Goal: Information Seeking & Learning: Find specific page/section

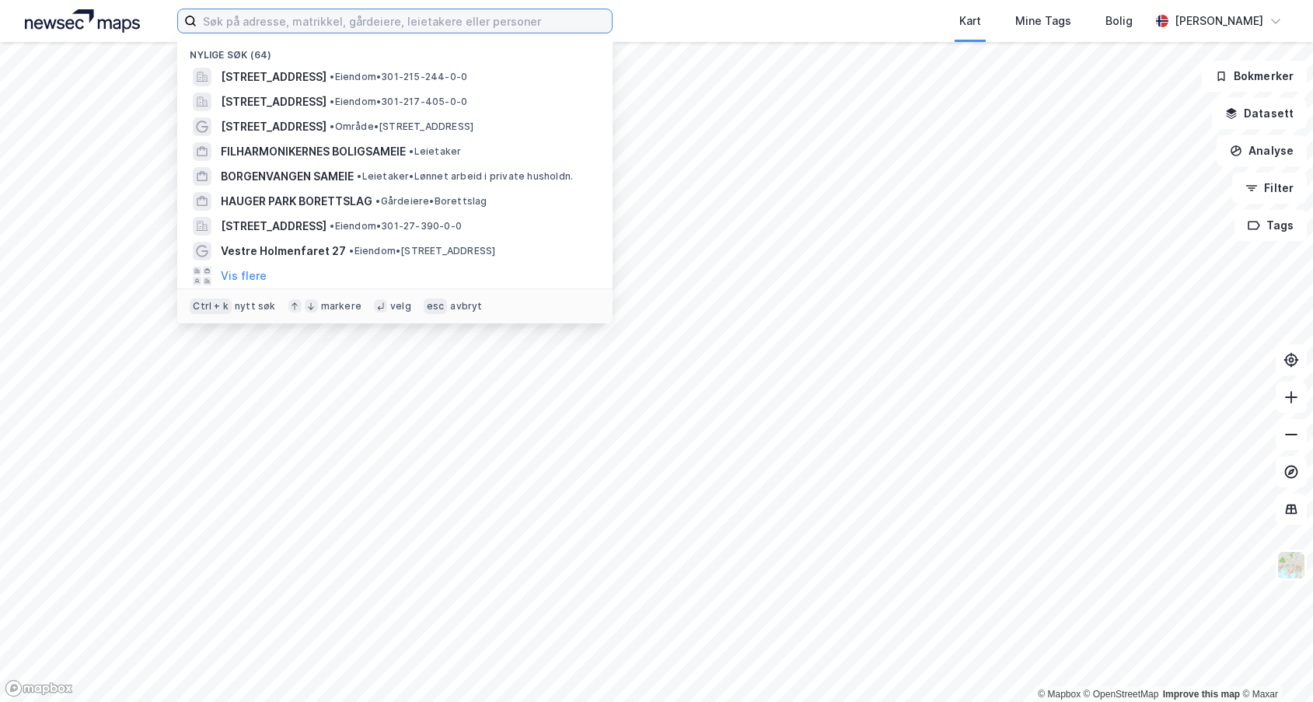
click at [308, 20] on input at bounding box center [404, 20] width 415 height 23
paste input "3203-78/125/0"
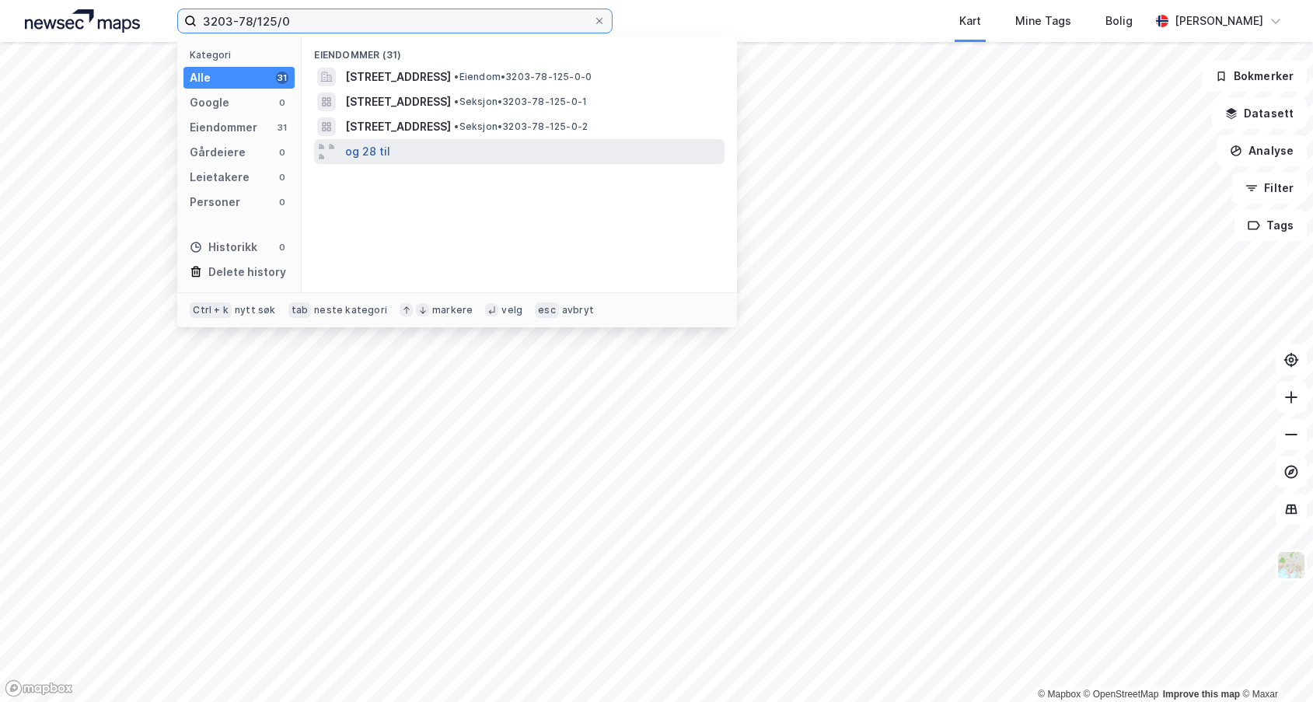
type input "3203-78/125/0"
click at [383, 154] on button "og 28 til" at bounding box center [367, 151] width 45 height 19
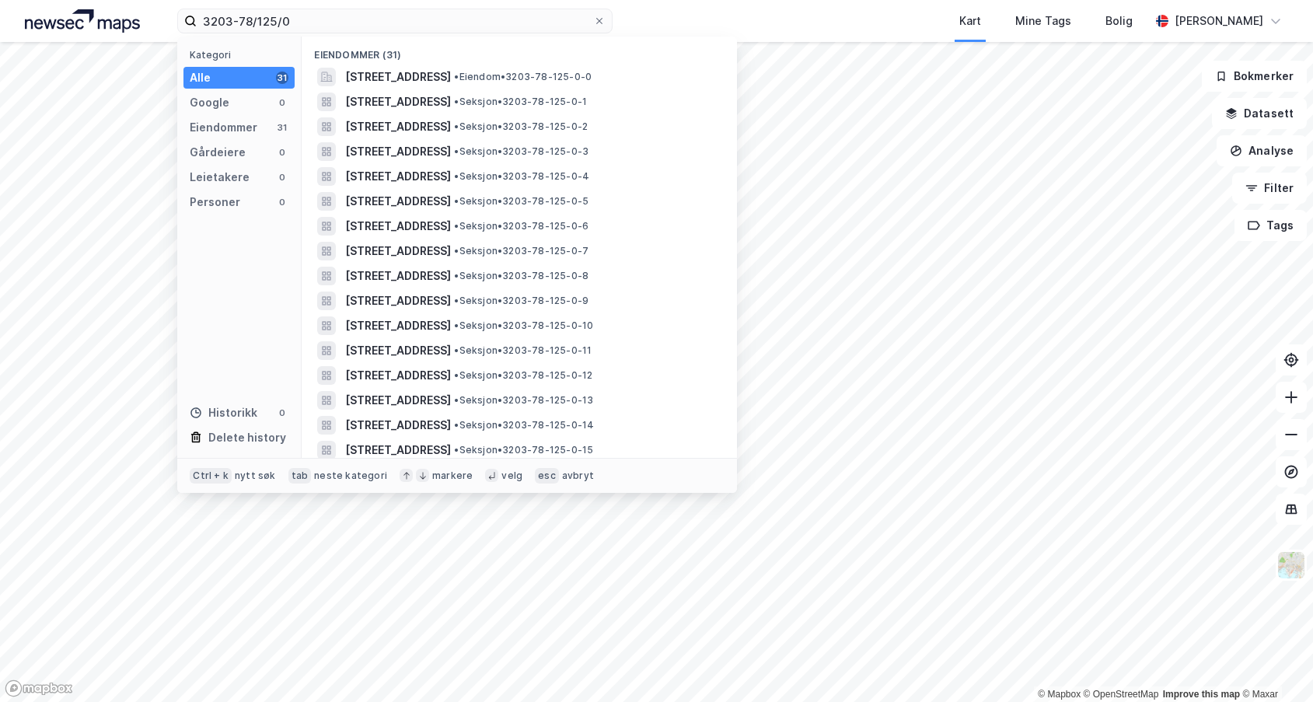
click at [198, 78] on div "Alle" at bounding box center [200, 77] width 21 height 19
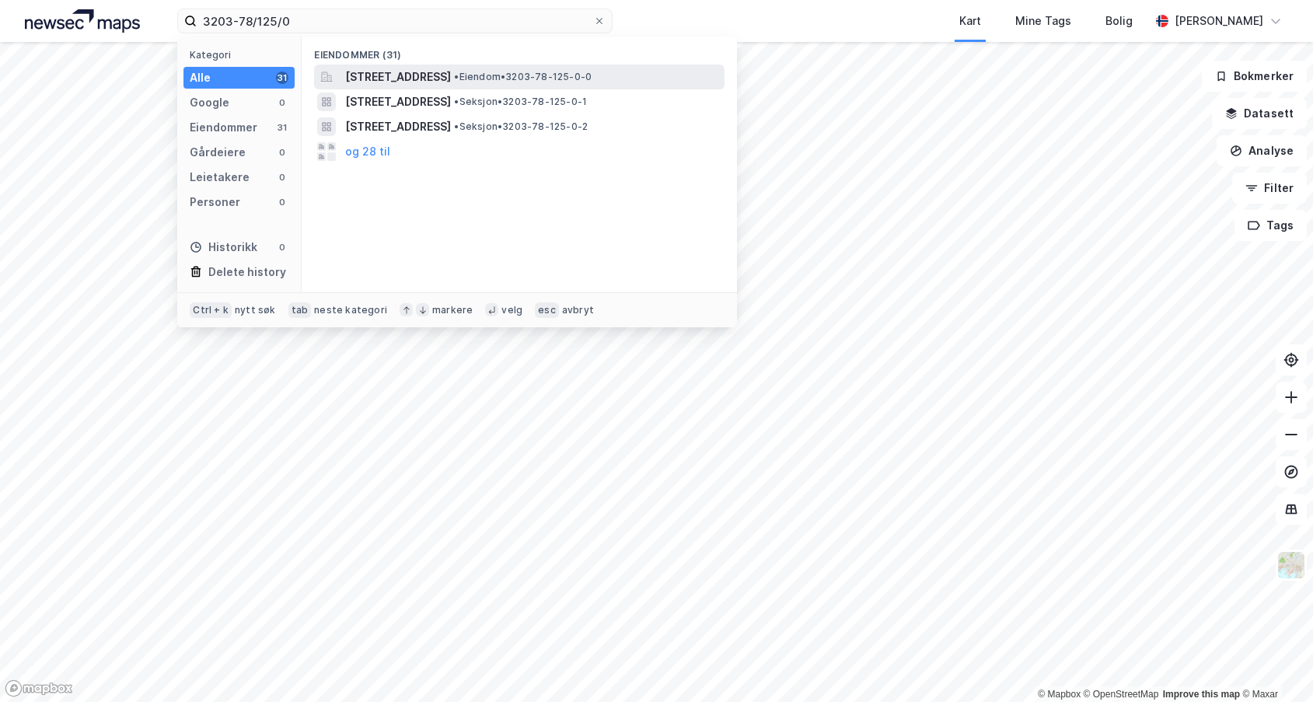
click at [418, 82] on span "[STREET_ADDRESS]" at bounding box center [398, 77] width 106 height 19
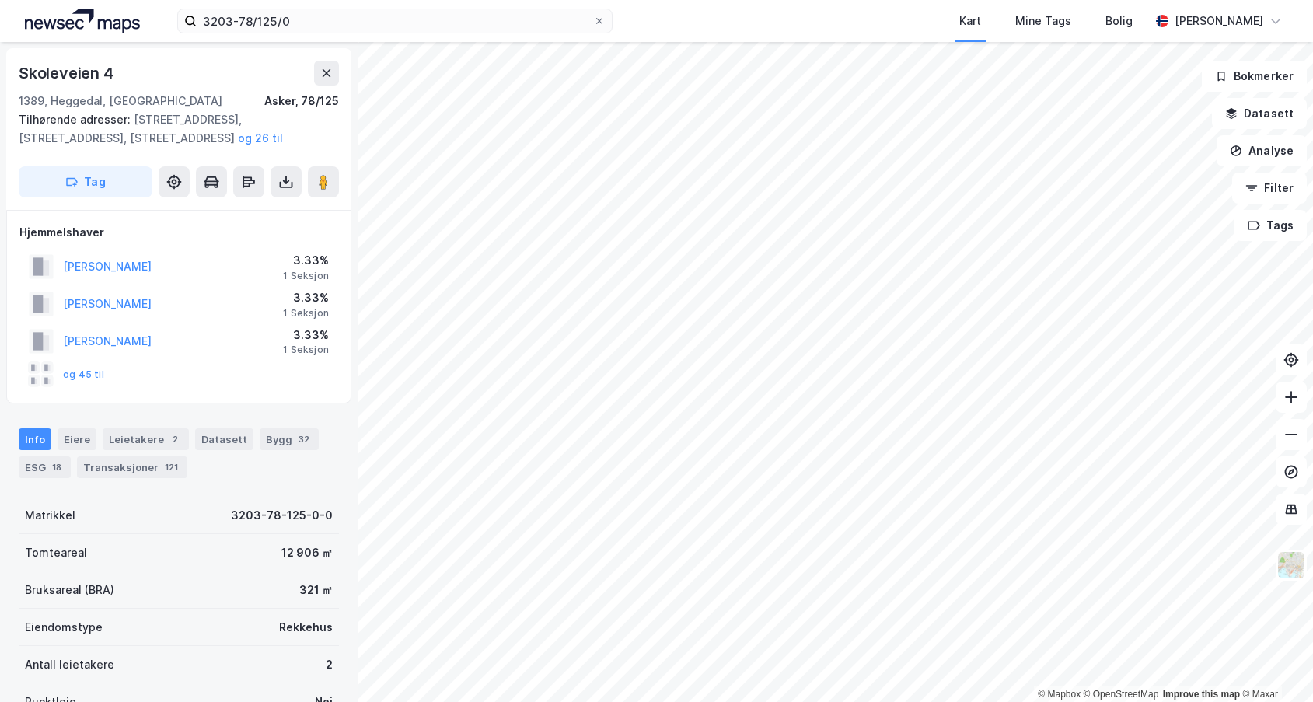
click at [0, 0] on button "og 26 til" at bounding box center [0, 0] width 0 height 0
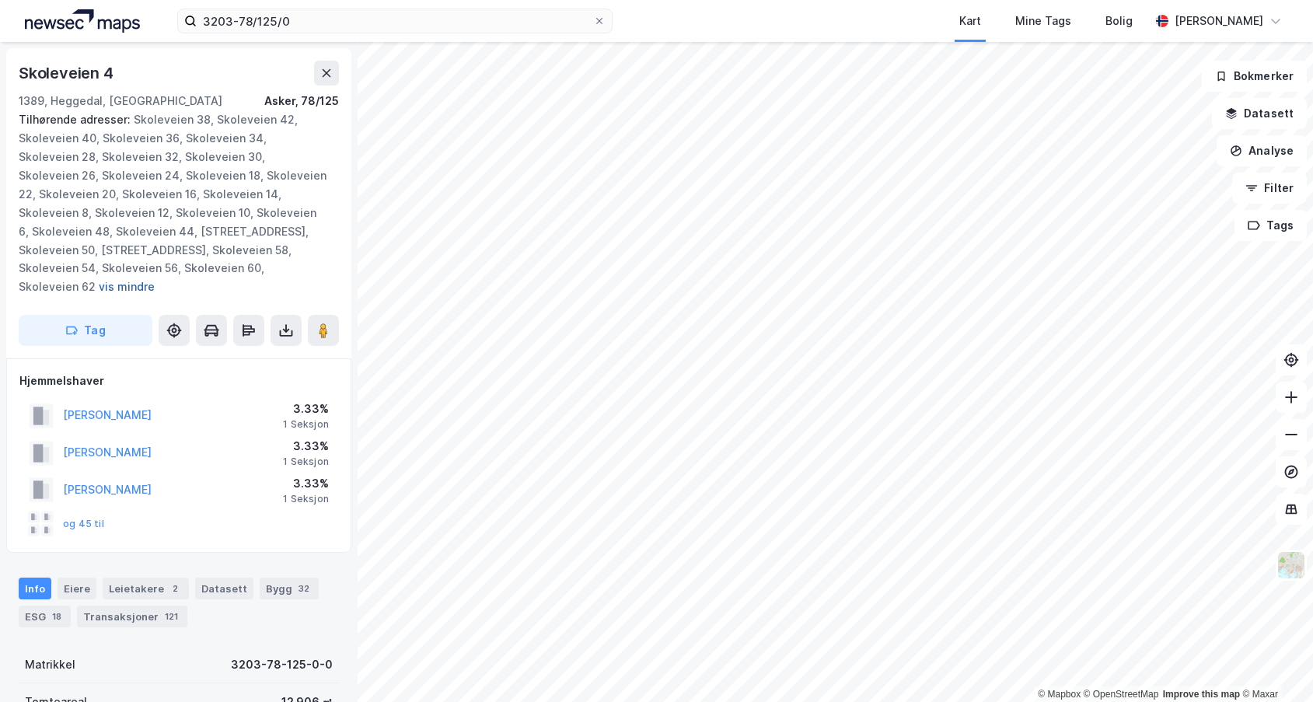
click at [0, 0] on button "vis mindre" at bounding box center [0, 0] width 0 height 0
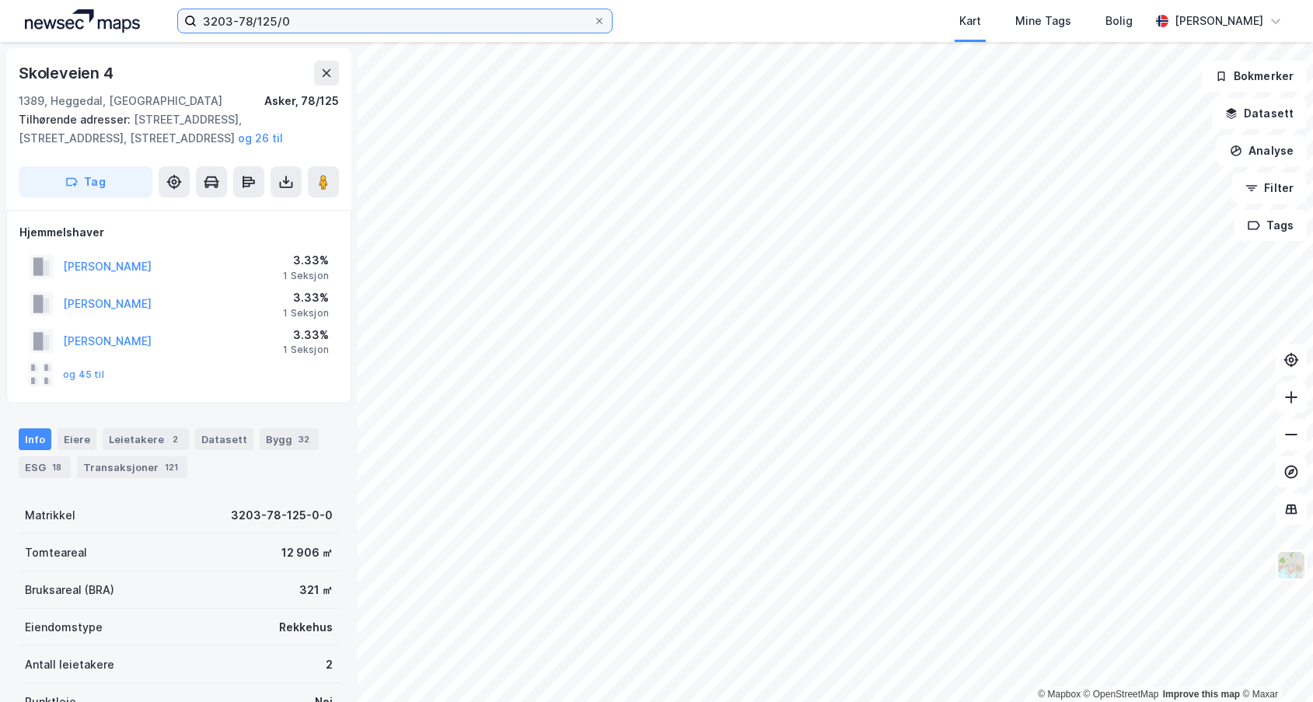
click at [292, 18] on input "3203-78/125/0" at bounding box center [395, 20] width 397 height 23
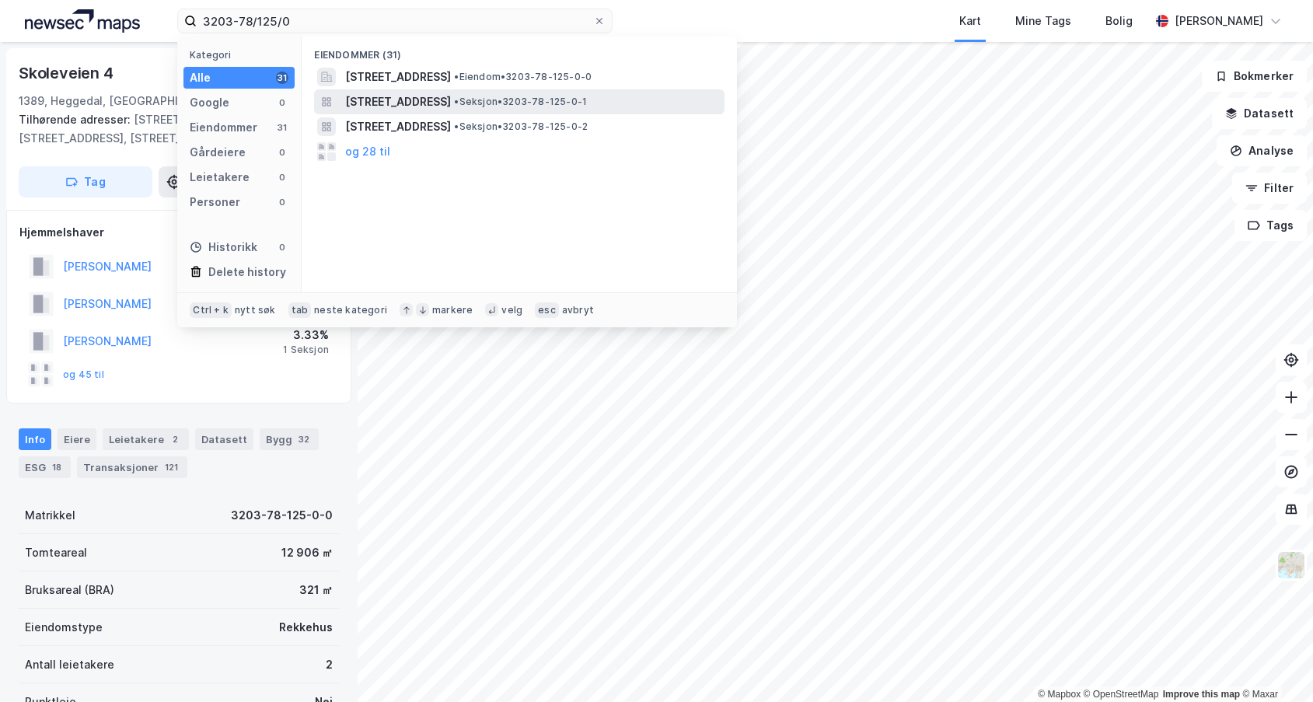
click at [432, 107] on span "[STREET_ADDRESS]" at bounding box center [398, 102] width 106 height 19
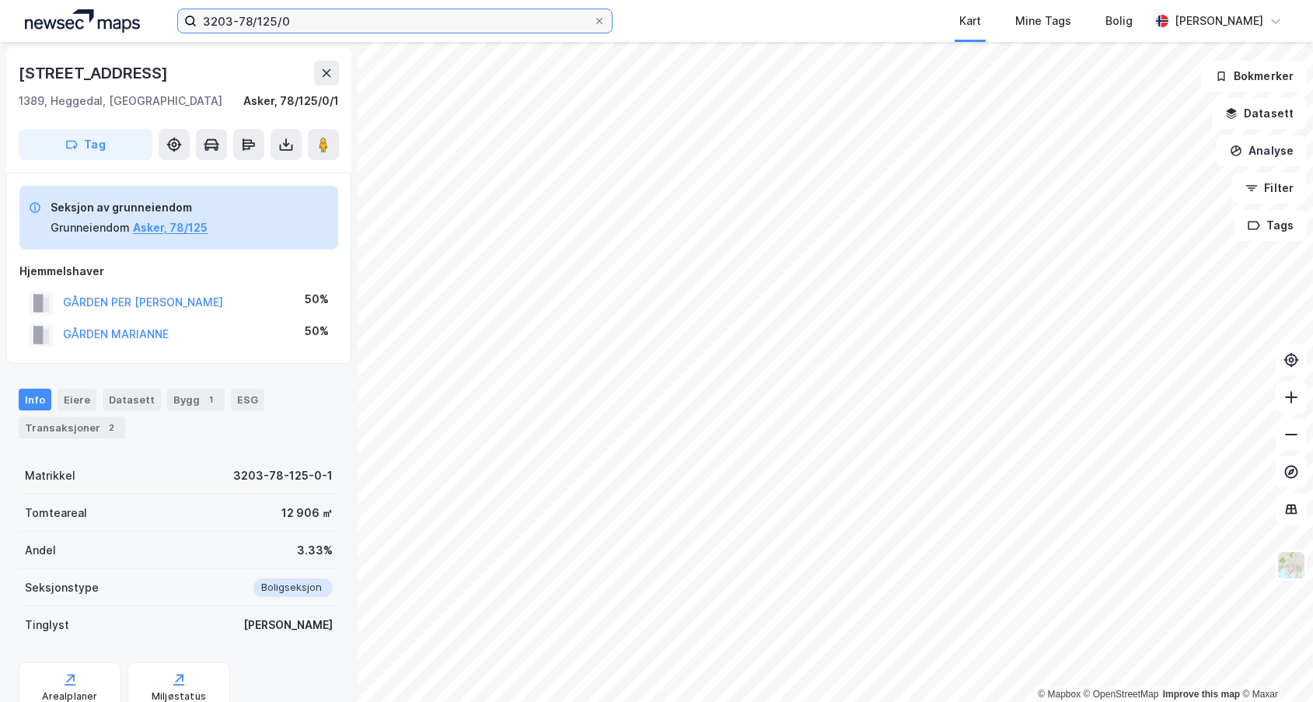
click at [303, 19] on input "3203-78/125/0" at bounding box center [395, 20] width 397 height 23
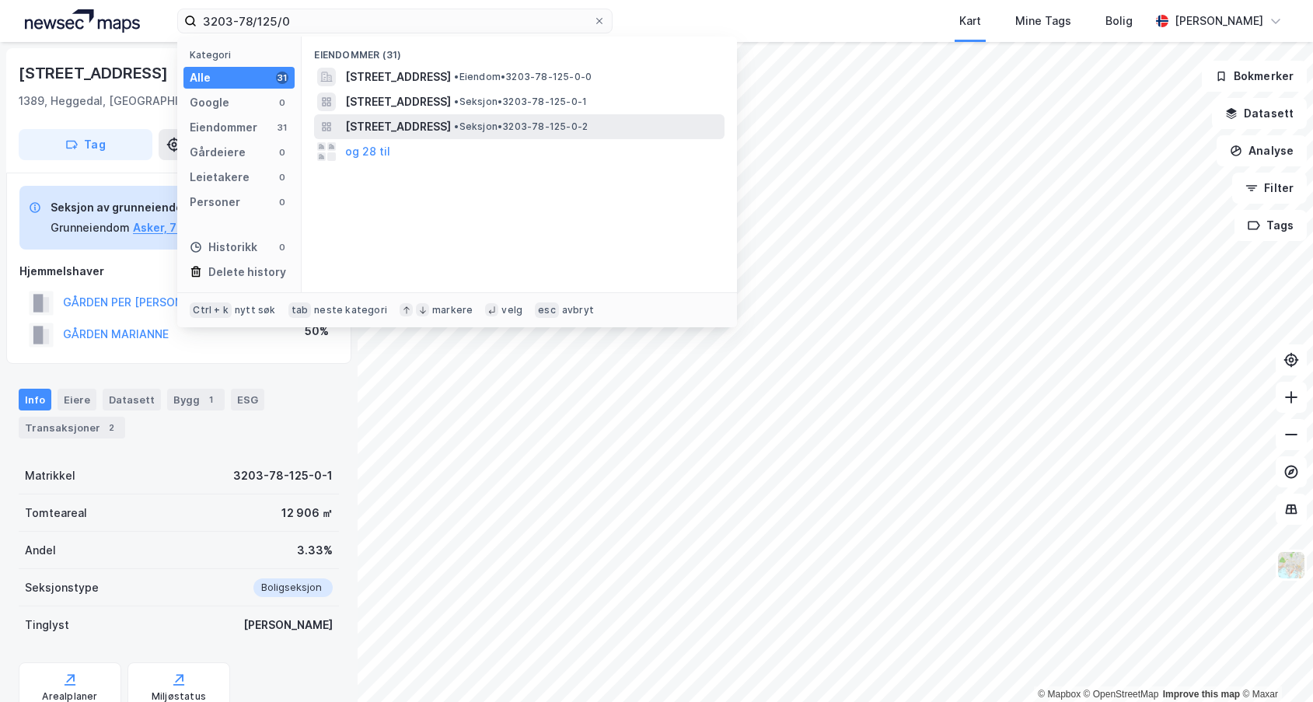
click at [418, 131] on span "[STREET_ADDRESS]" at bounding box center [398, 126] width 106 height 19
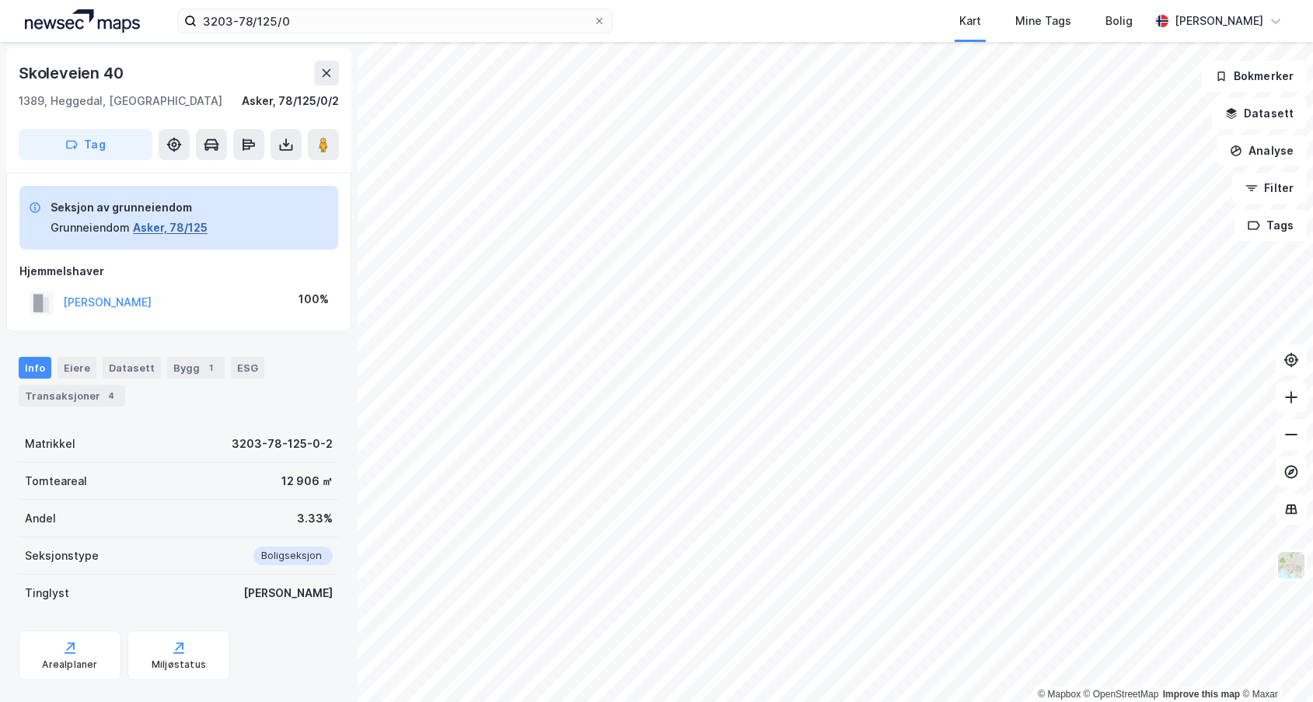
click at [173, 229] on button "Asker, 78/125" at bounding box center [170, 227] width 75 height 19
